Goal: Task Accomplishment & Management: Use online tool/utility

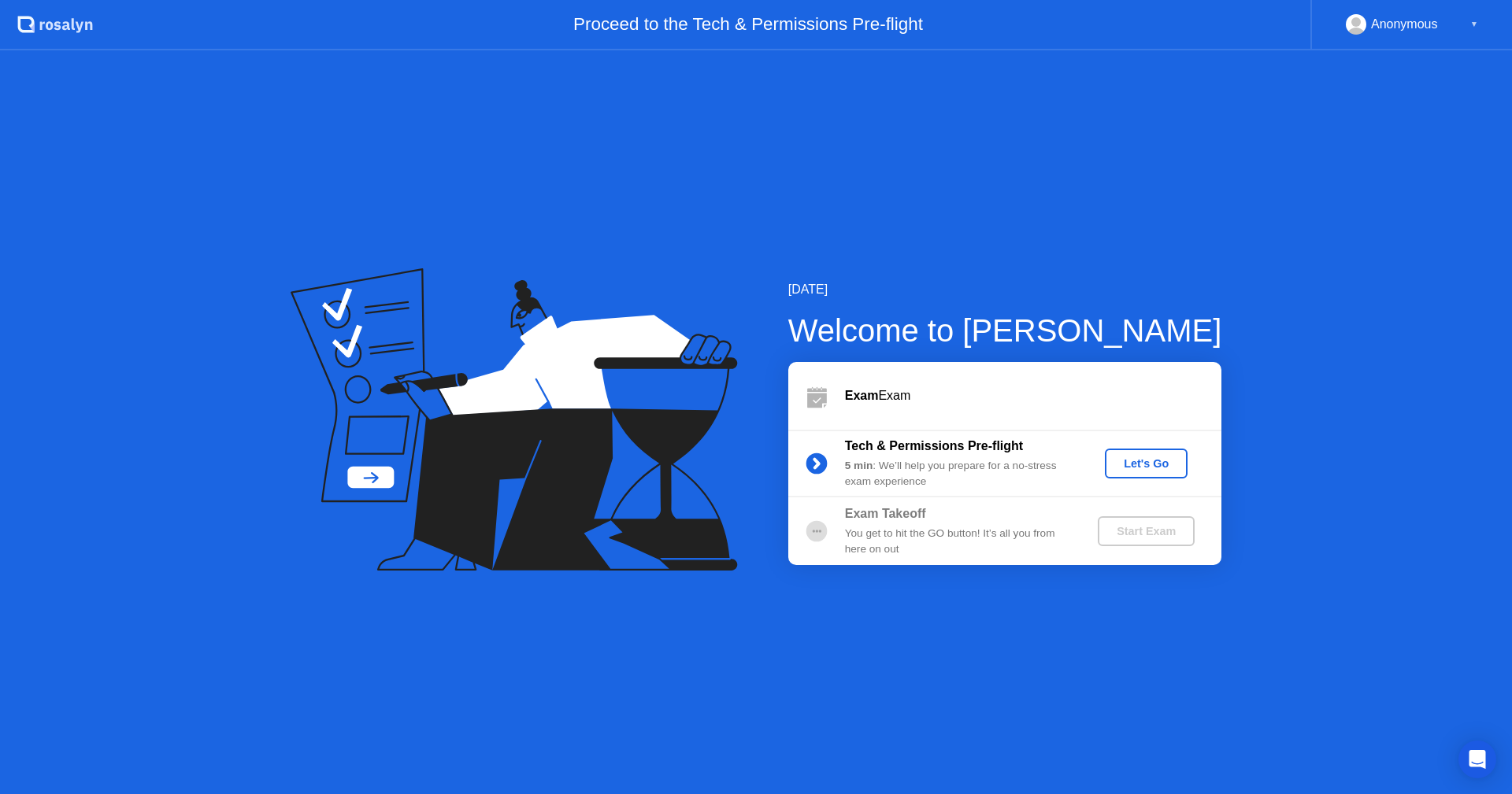
click at [1143, 462] on div "Let's Go" at bounding box center [1146, 463] width 70 height 13
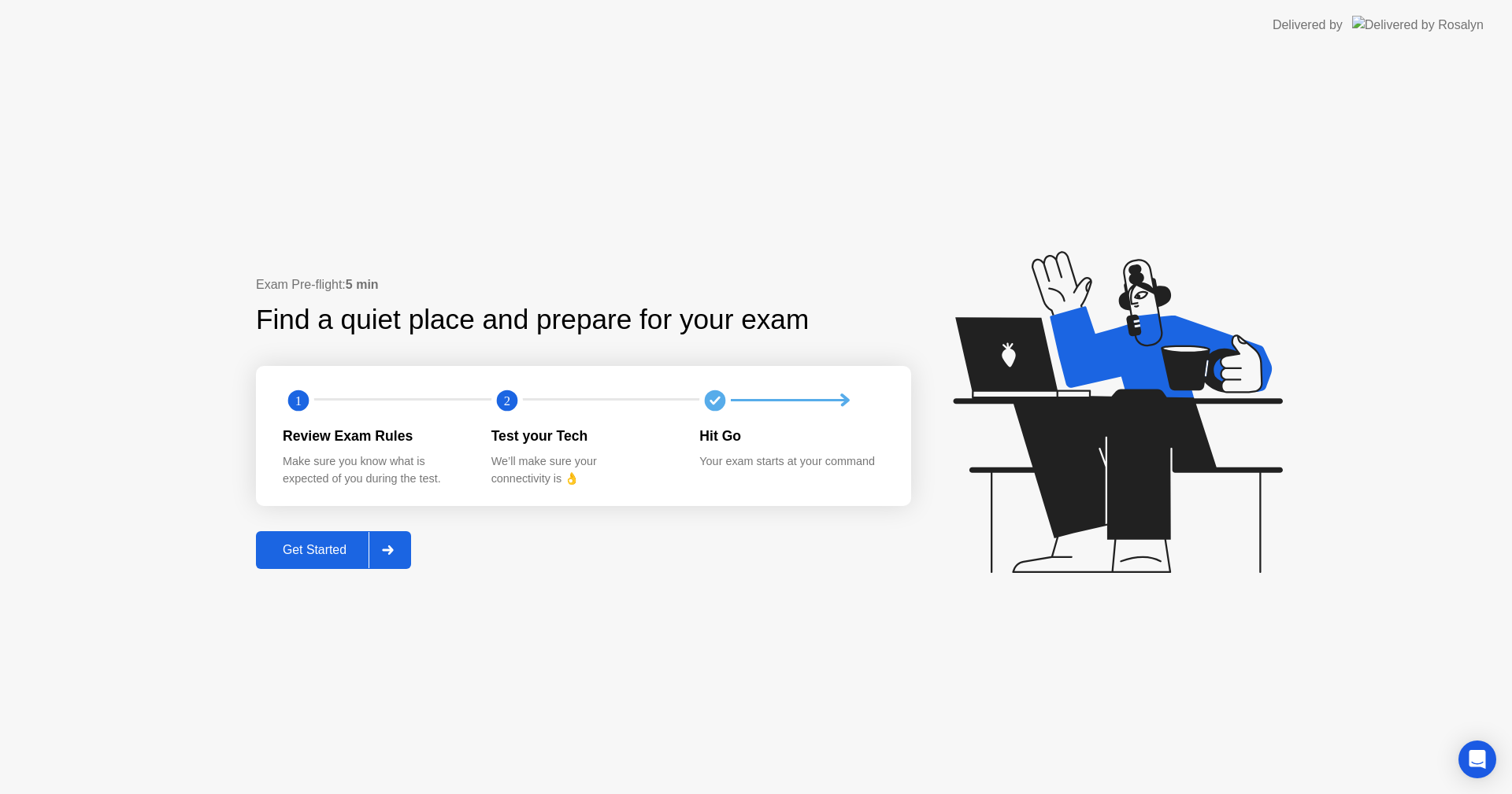
click at [324, 538] on button "Get Started" at bounding box center [334, 550] width 156 height 38
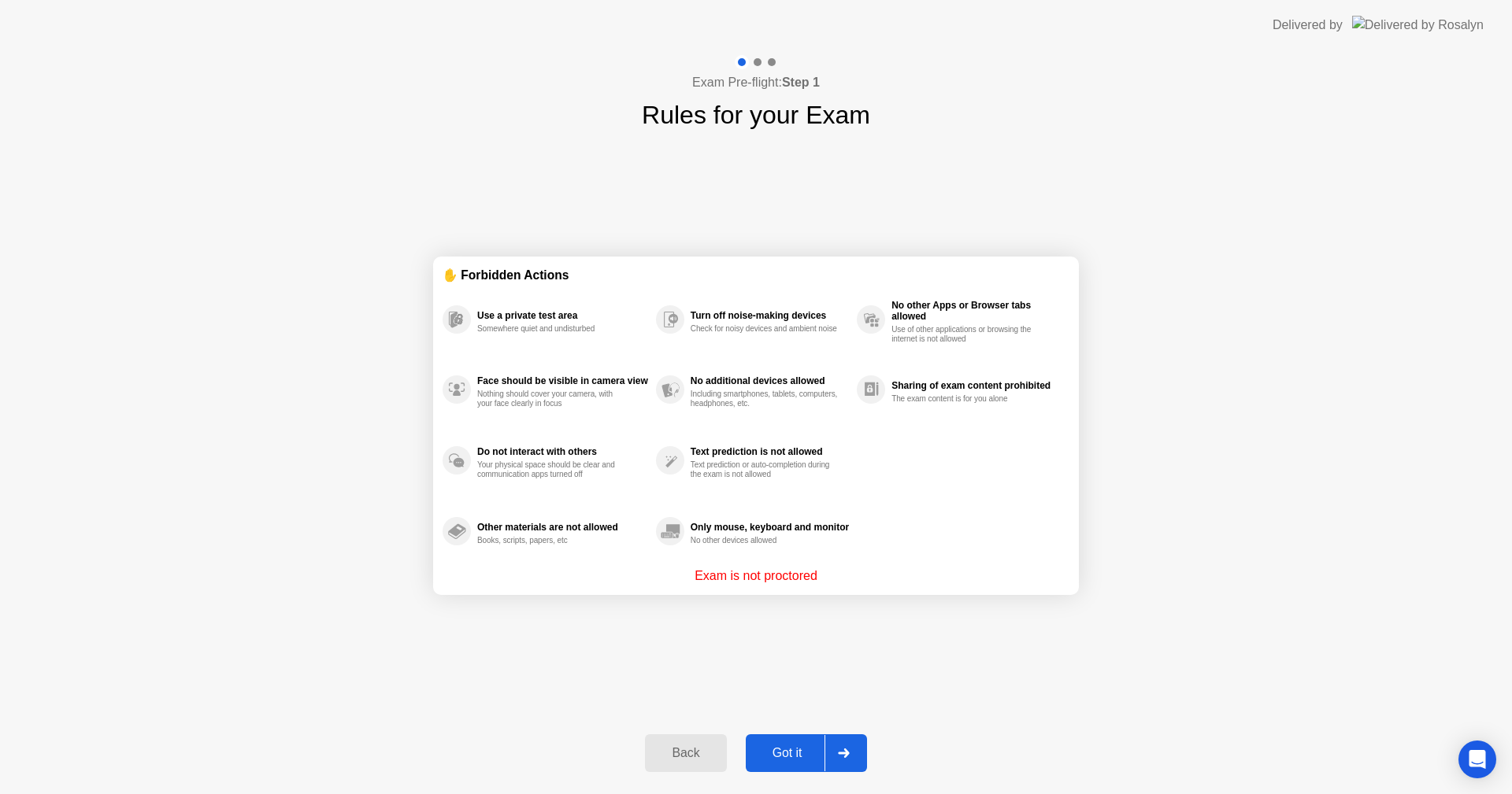
click at [793, 752] on div "Got it" at bounding box center [788, 753] width 74 height 14
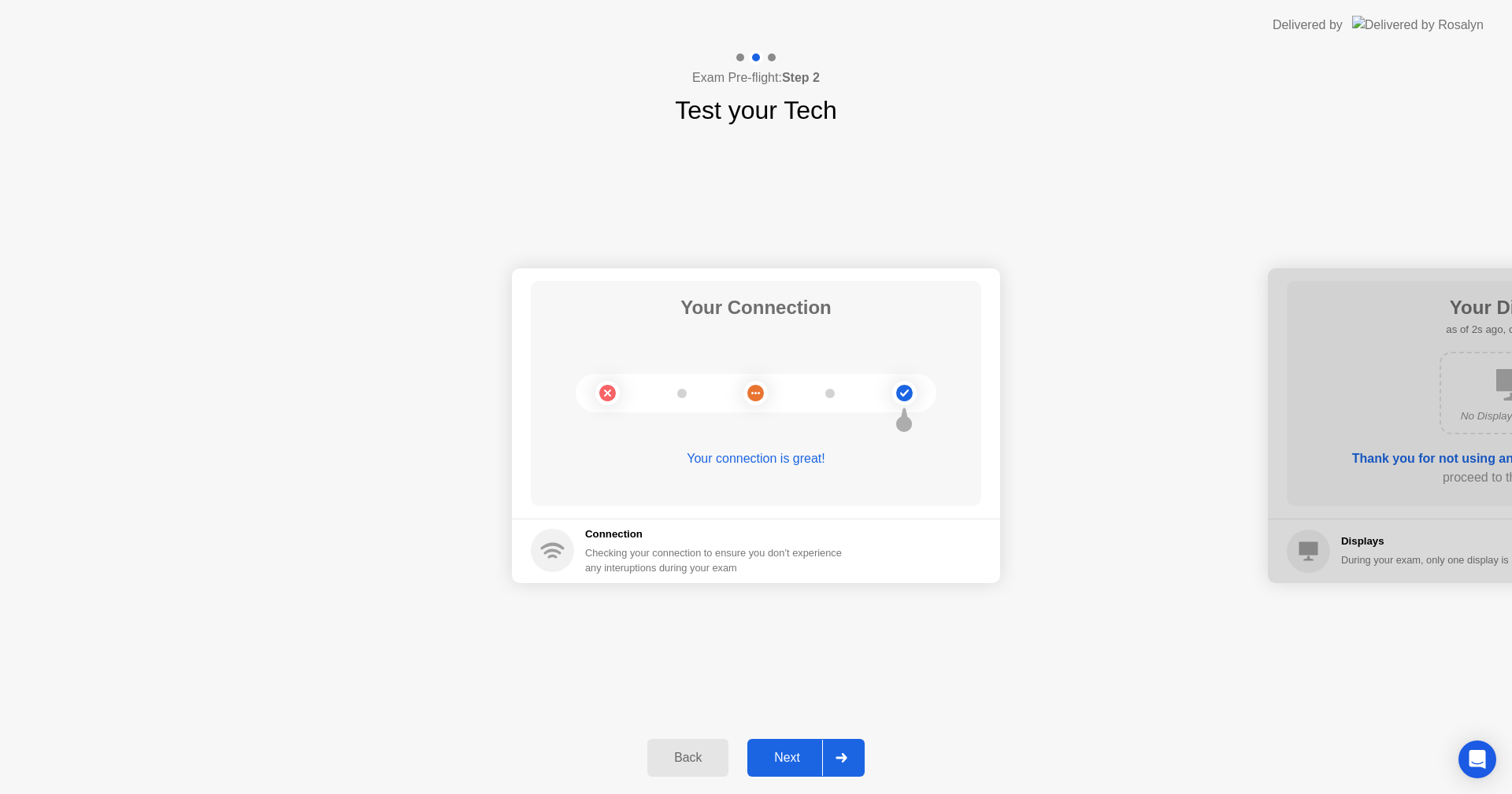
click at [786, 759] on div "Next" at bounding box center [787, 758] width 70 height 14
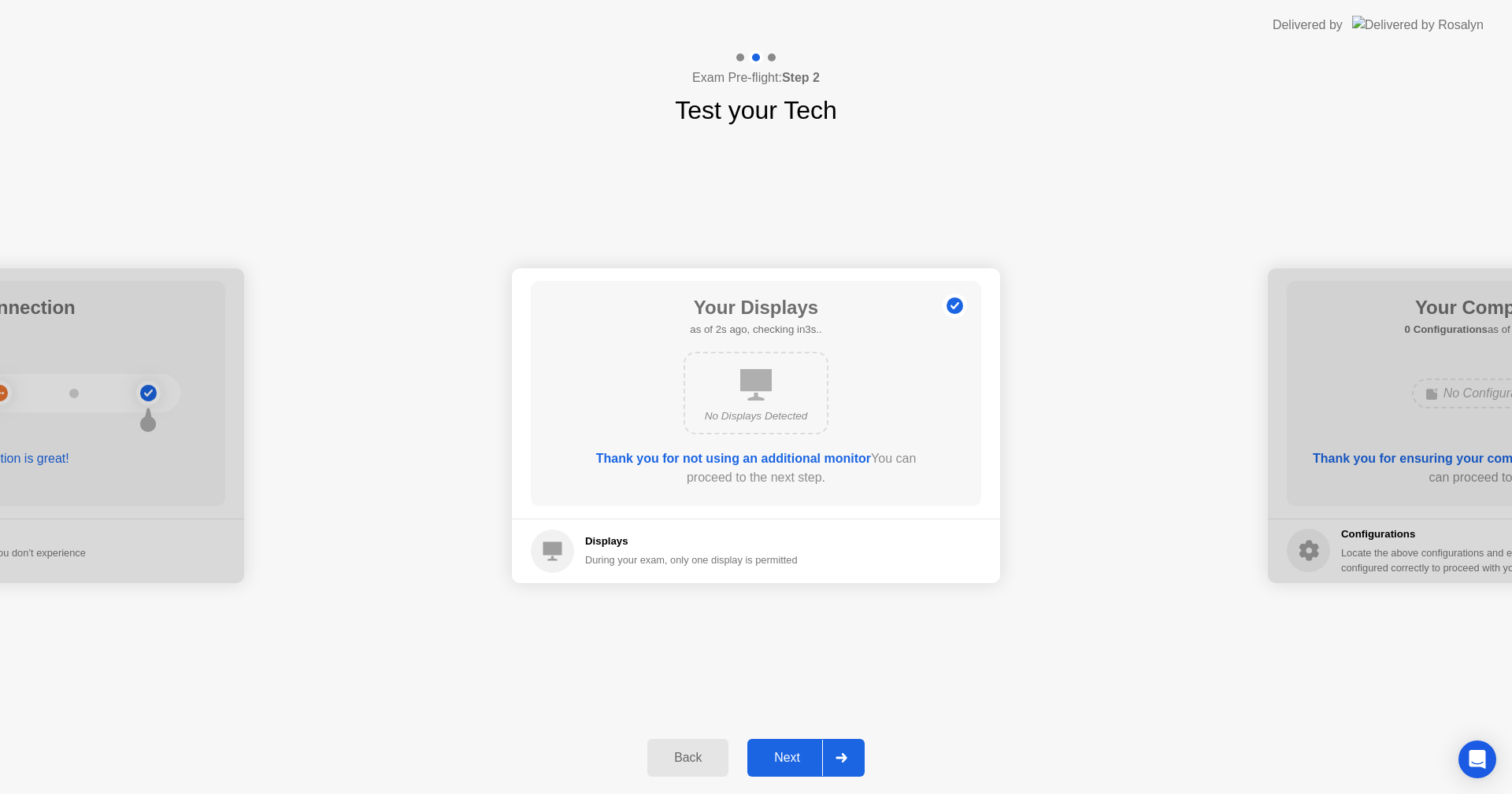
click at [786, 759] on div "Next" at bounding box center [787, 758] width 70 height 14
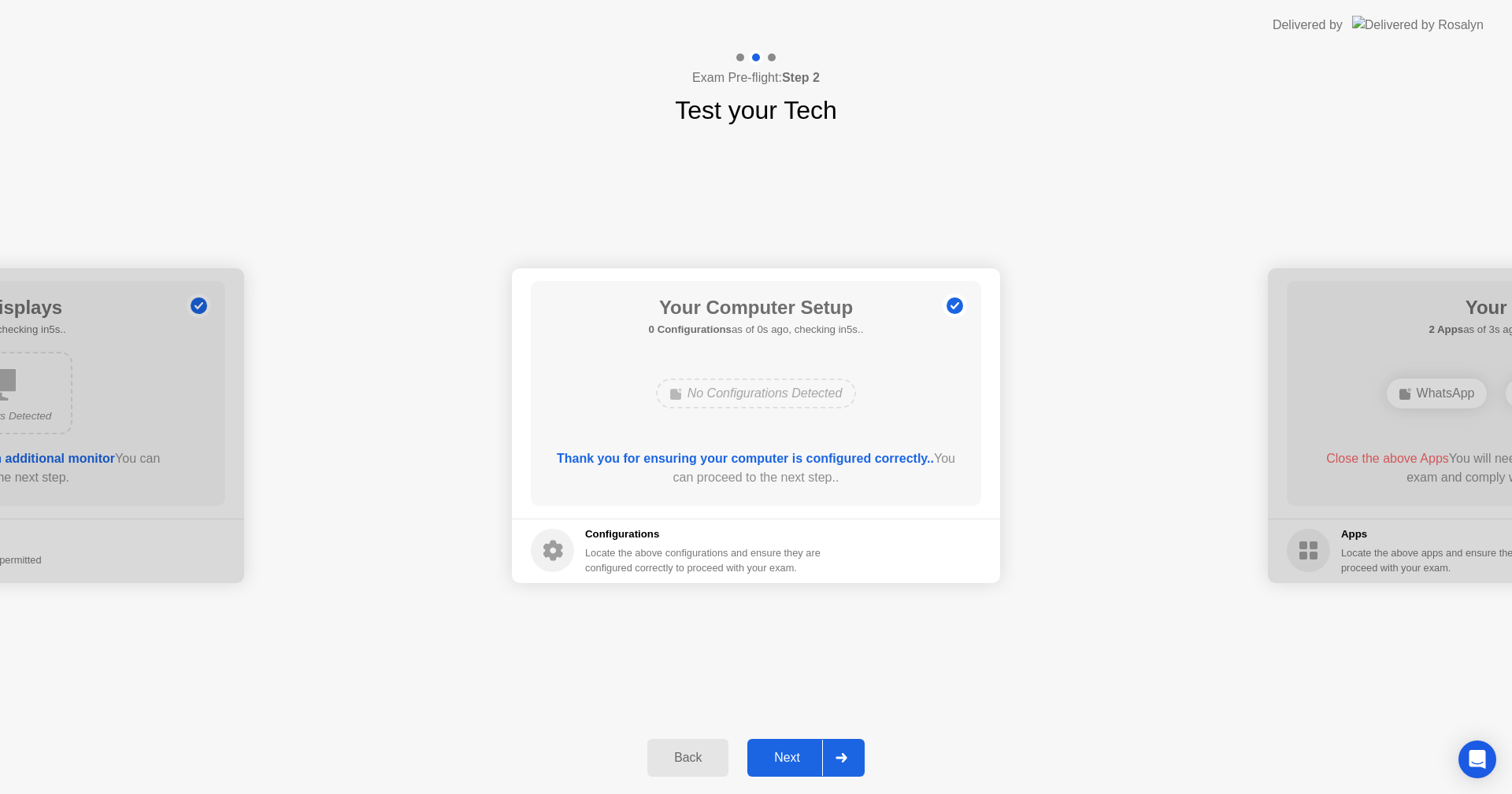
click at [786, 759] on div "Next" at bounding box center [787, 758] width 70 height 14
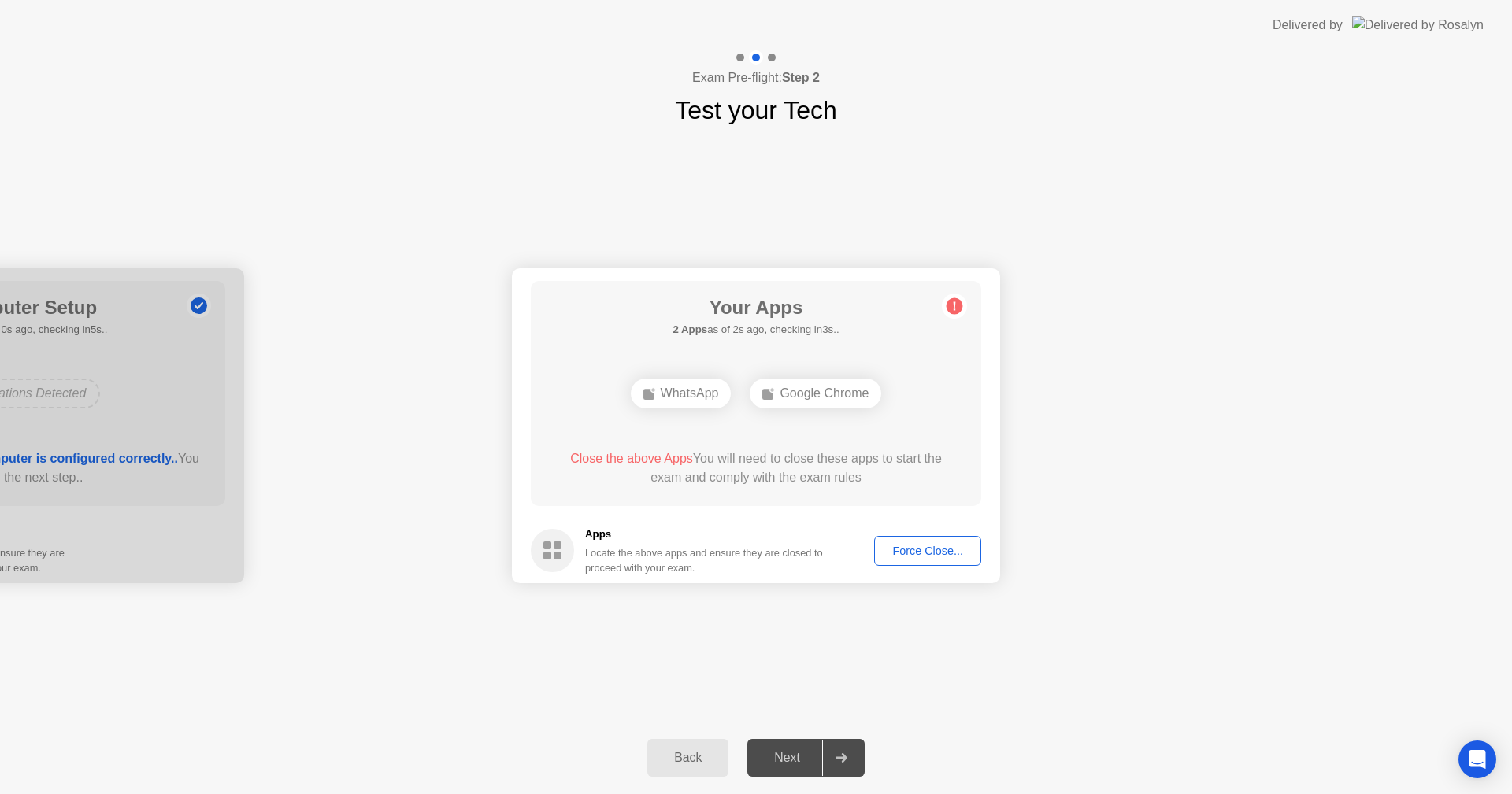
click at [941, 551] on div "Force Close..." at bounding box center [928, 551] width 96 height 13
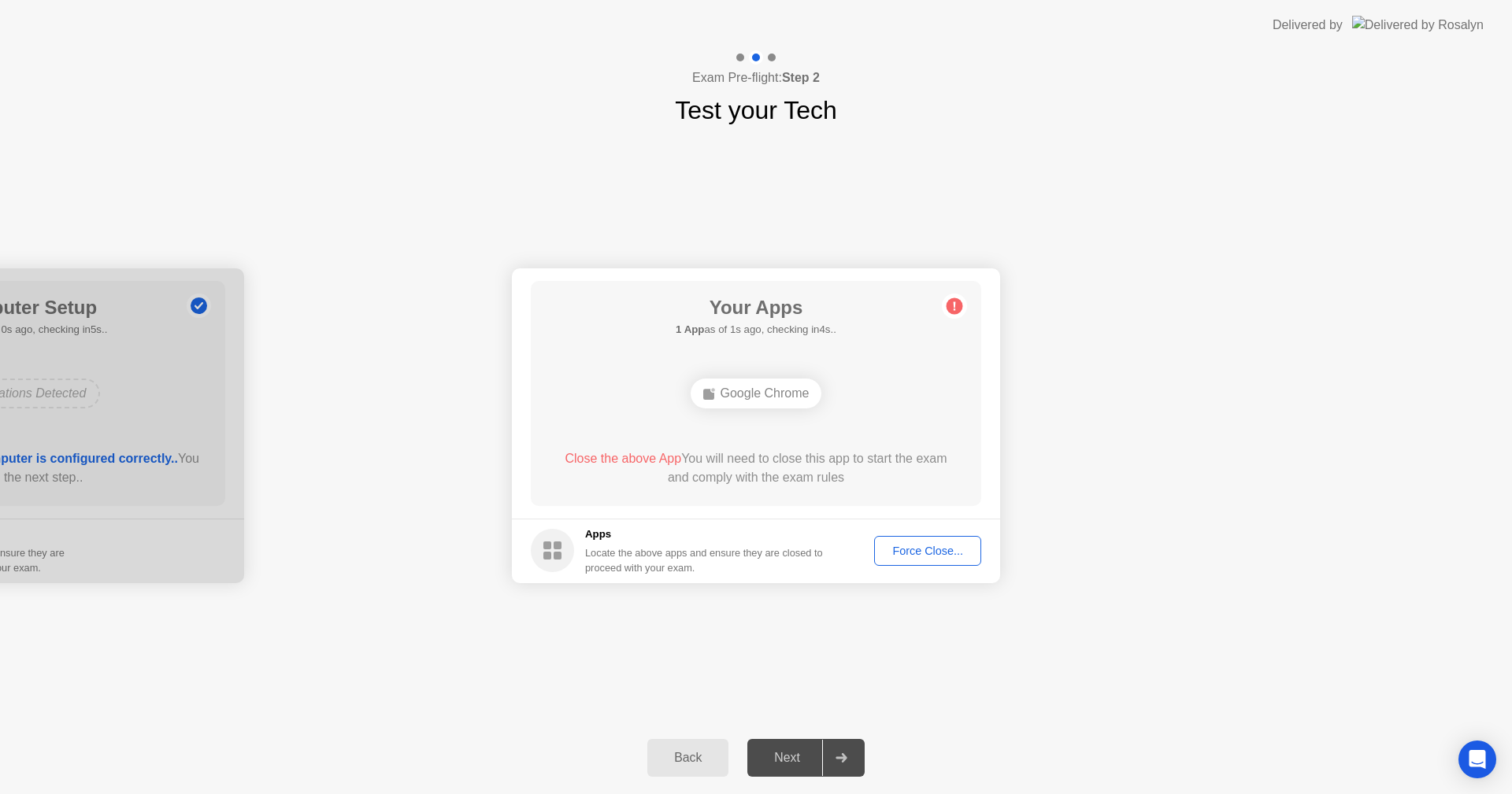
click at [929, 563] on button "Force Close..." at bounding box center [927, 550] width 107 height 30
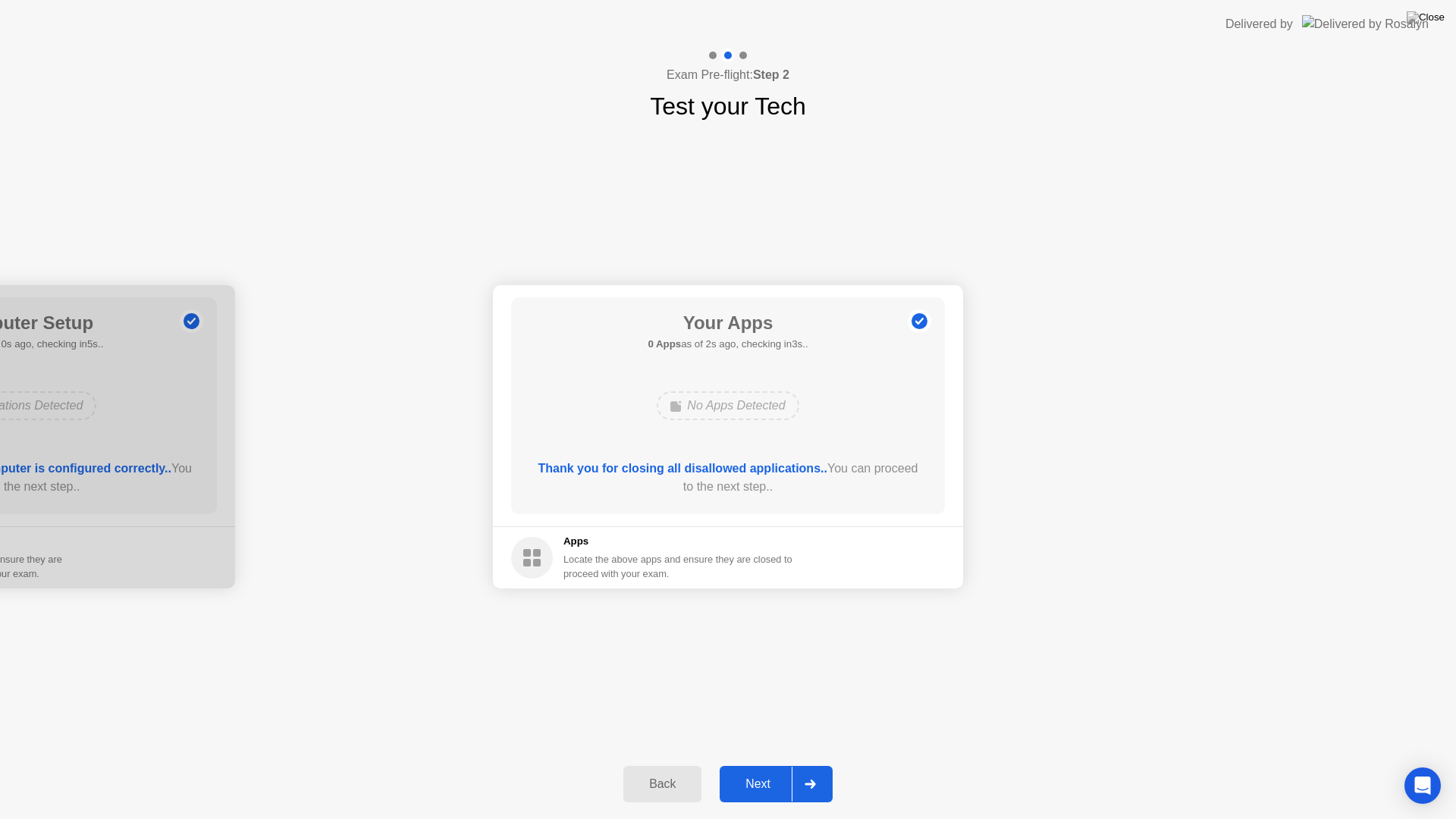
click at [734, 764] on div "Next" at bounding box center [758, 784] width 68 height 14
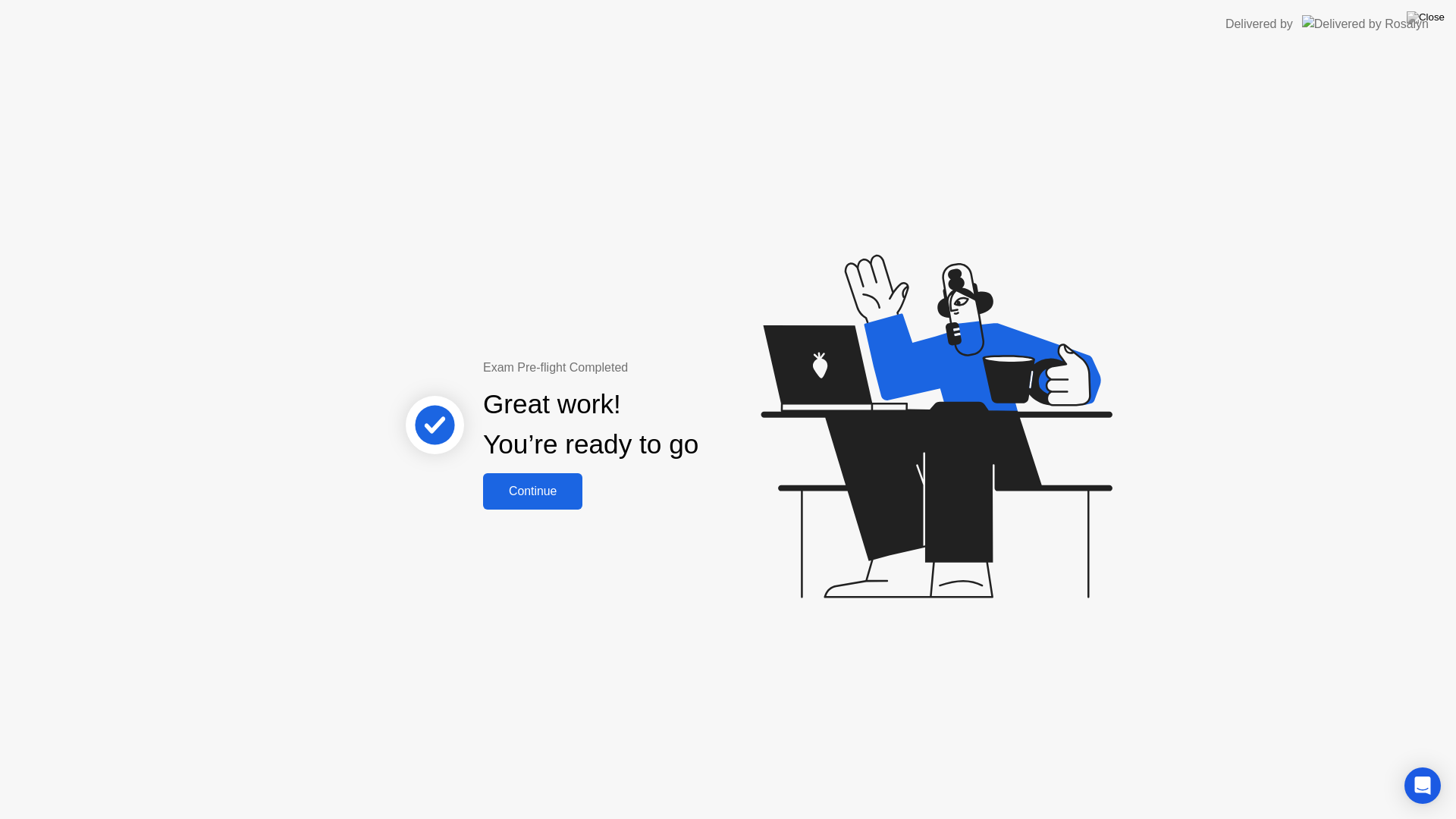
click at [500, 484] on div "Continue" at bounding box center [532, 491] width 90 height 14
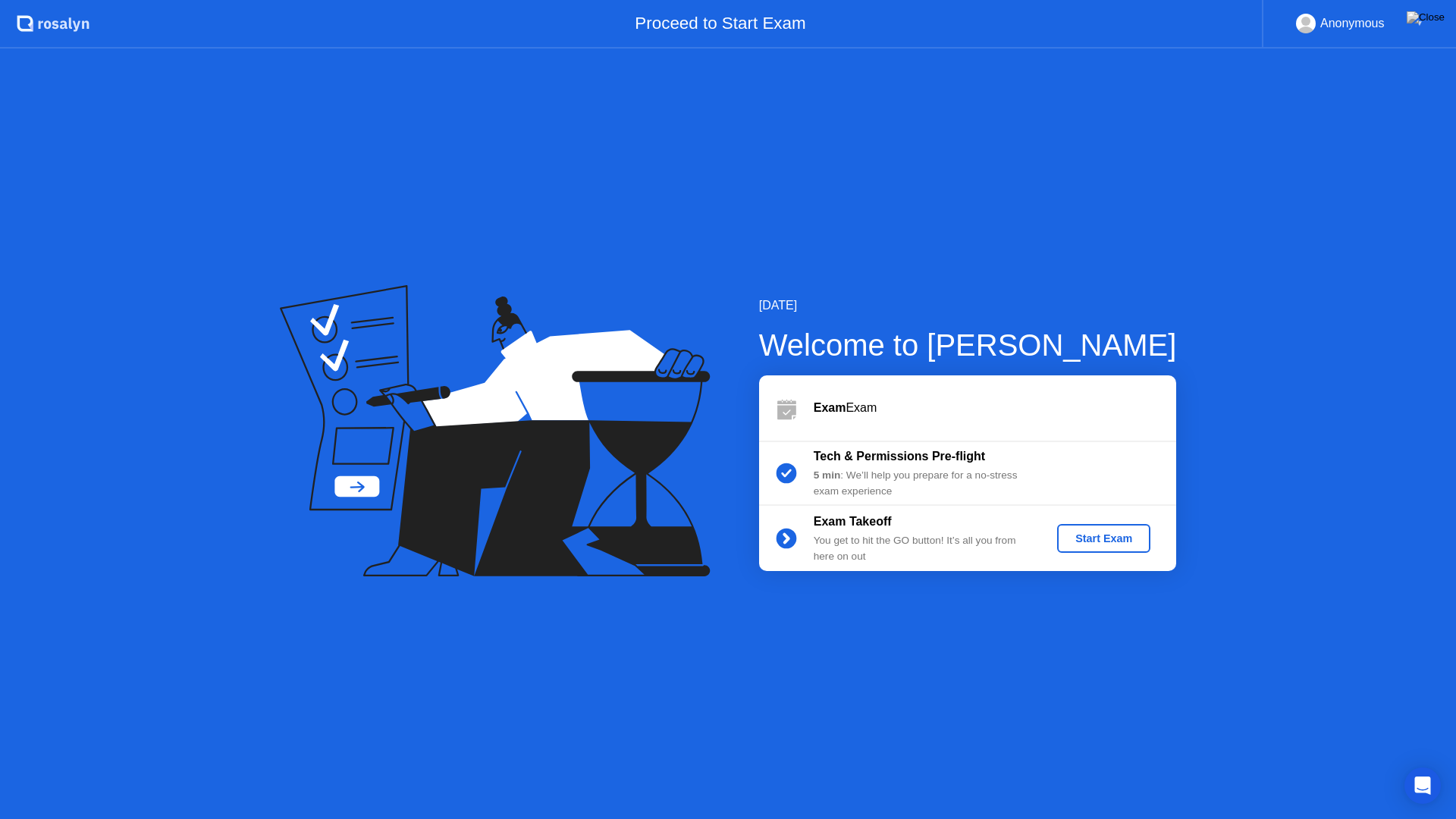
click at [1092, 548] on button "Start Exam" at bounding box center [1104, 538] width 94 height 28
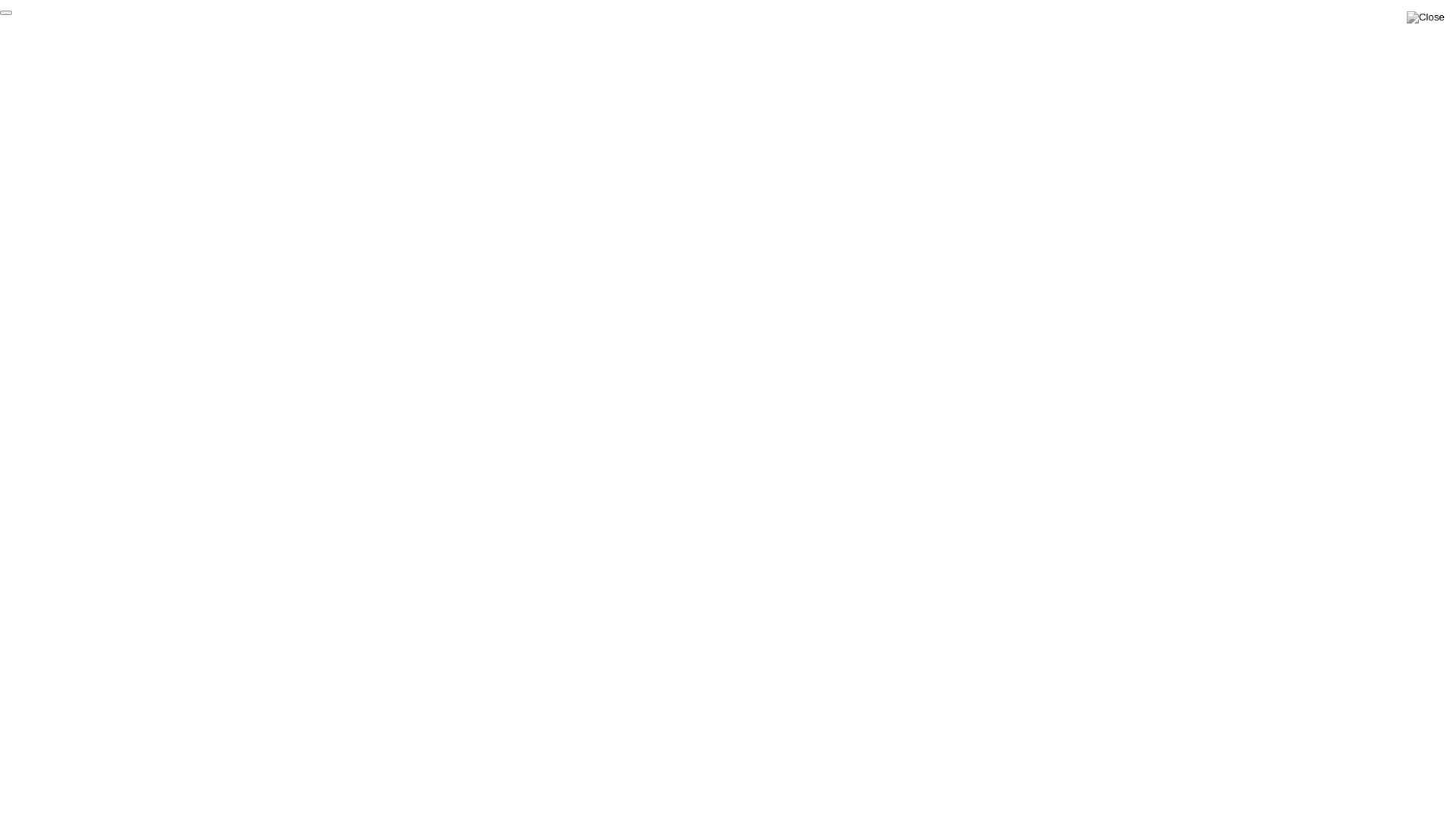
click div "End Proctoring Session"
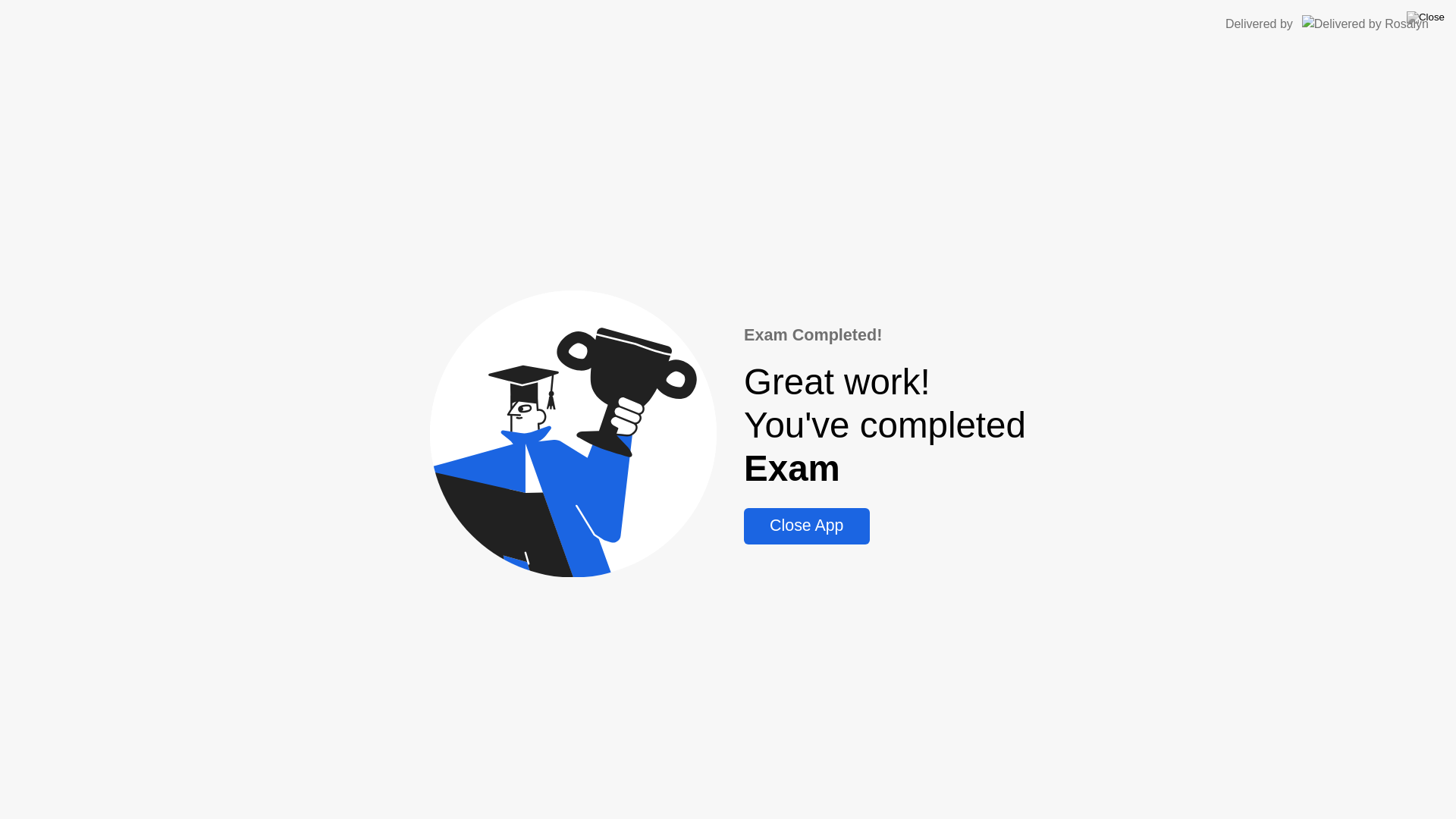
click at [830, 528] on div "Close App" at bounding box center [807, 525] width 116 height 19
